Goal: Information Seeking & Learning: Learn about a topic

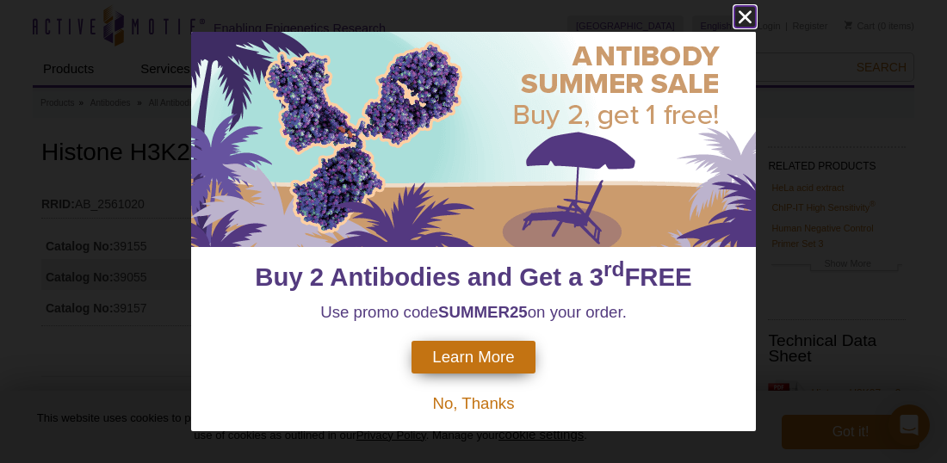
click at [746, 17] on icon "close" at bounding box center [744, 16] width 13 height 13
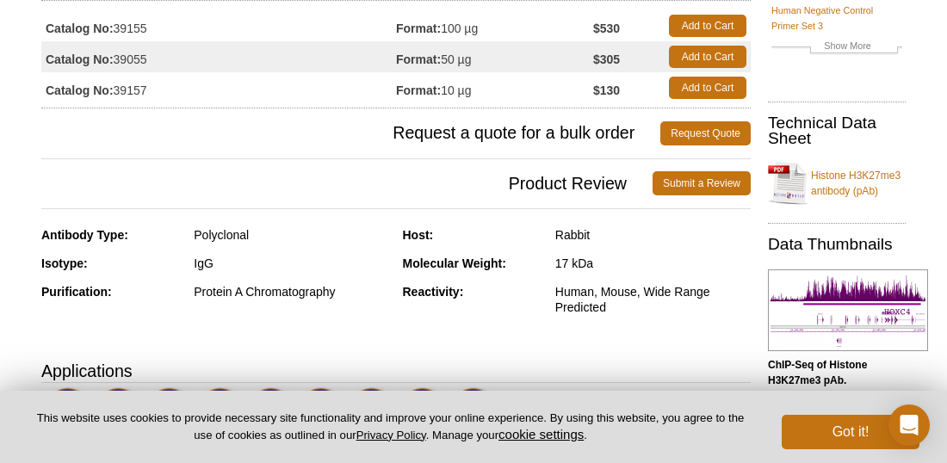
scroll to position [179, 0]
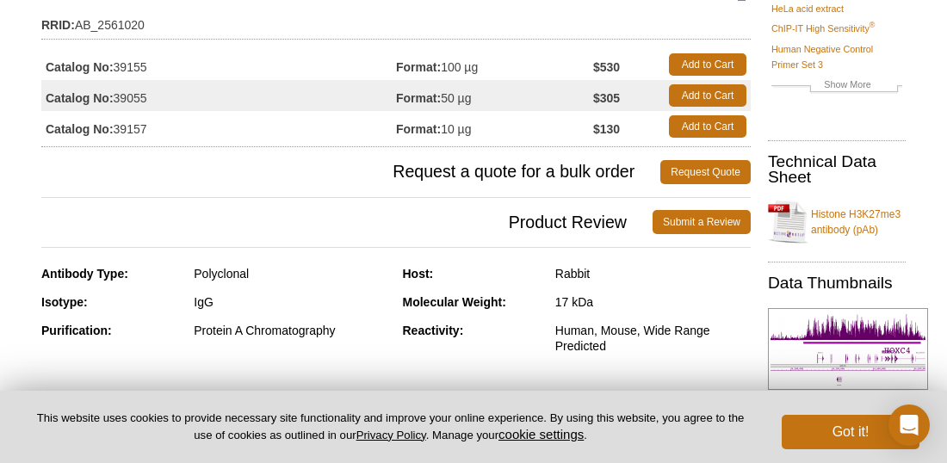
click at [129, 61] on td "Catalog No: 39155" at bounding box center [218, 64] width 355 height 31
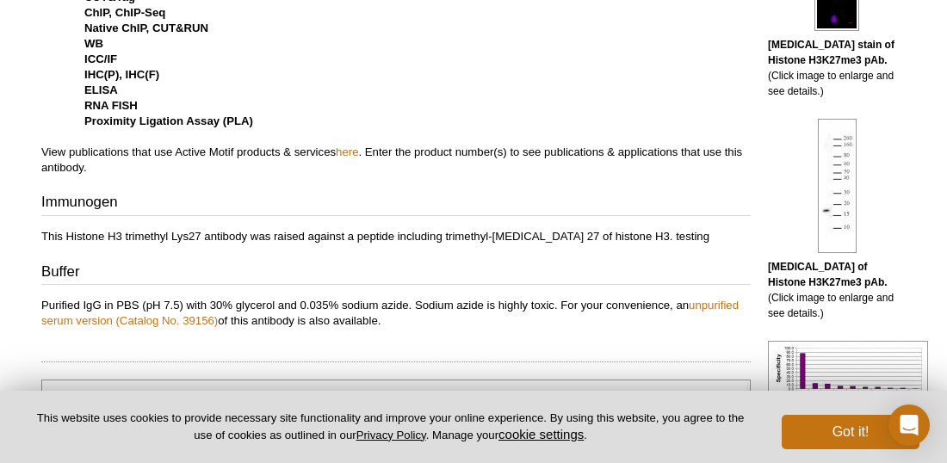
scroll to position [763, 0]
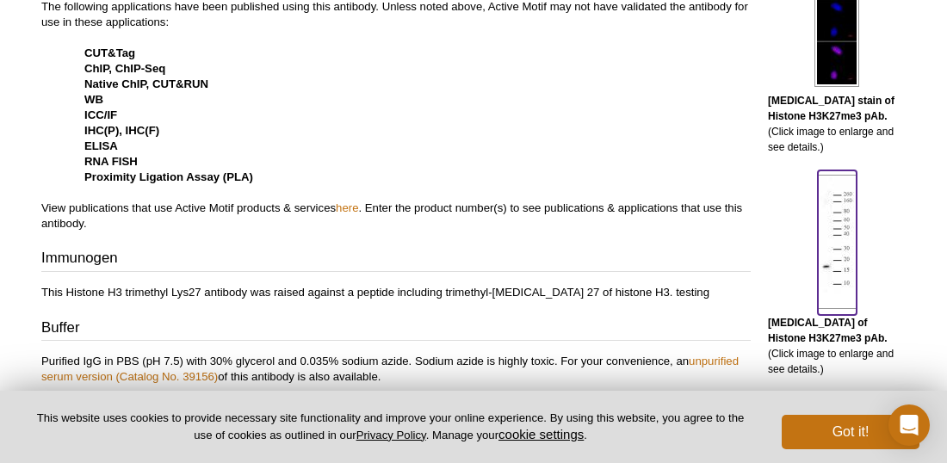
click at [828, 213] on img at bounding box center [837, 242] width 39 height 134
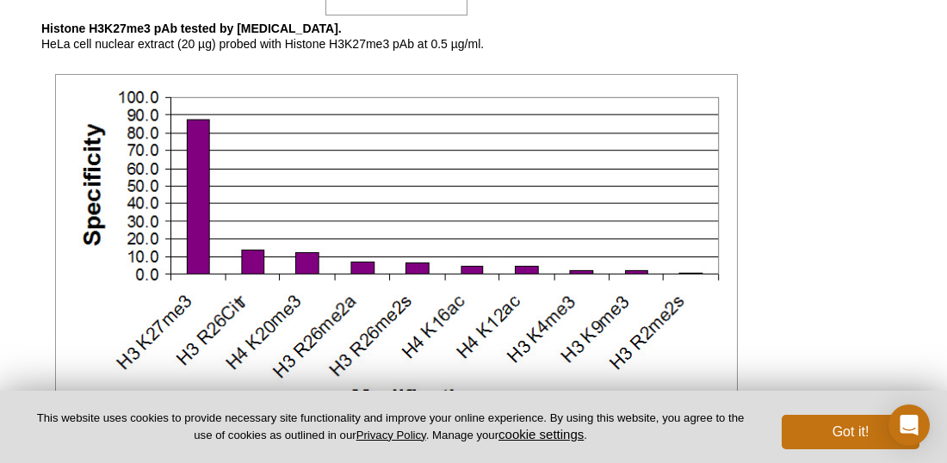
scroll to position [2782, 0]
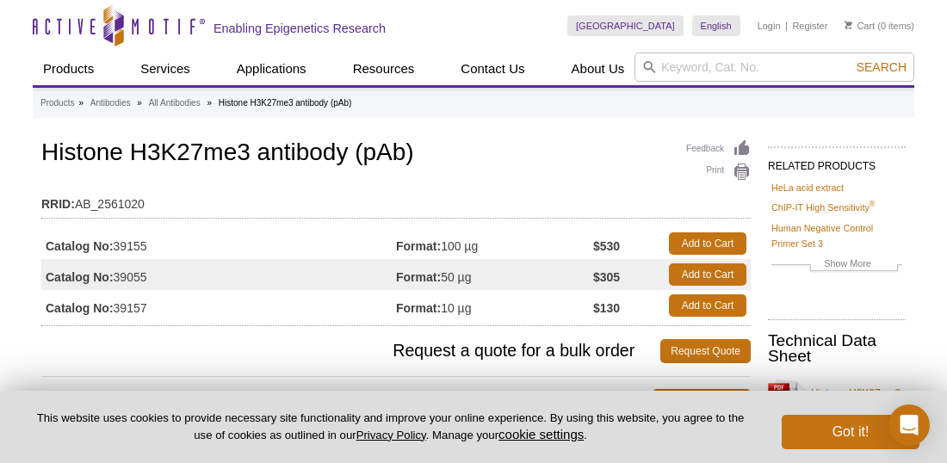
drag, startPoint x: 117, startPoint y: 246, endPoint x: 251, endPoint y: 246, distance: 134.3
click at [251, 246] on td "Catalog No: 39155" at bounding box center [218, 243] width 355 height 31
copy td "39155"
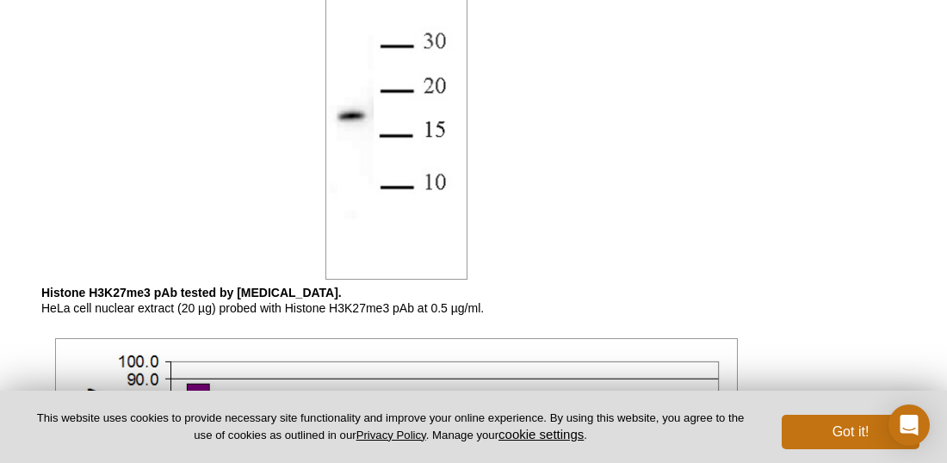
scroll to position [2517, 0]
